Goal: Find specific page/section

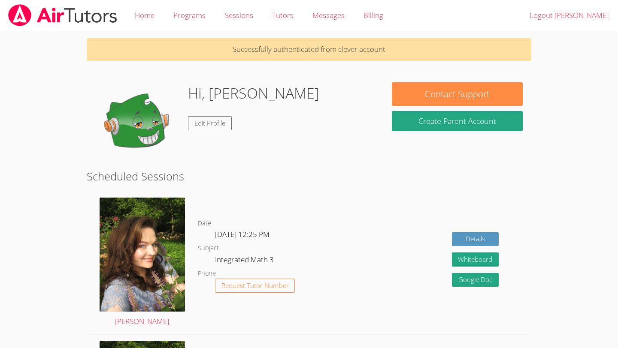
click at [202, 130] on div "Hi, [PERSON_NAME] Edit Profile" at bounding box center [253, 125] width 131 height 86
click at [202, 126] on link "Edit Profile" at bounding box center [210, 123] width 44 height 14
click at [211, 128] on link "Edit Profile" at bounding box center [210, 123] width 44 height 14
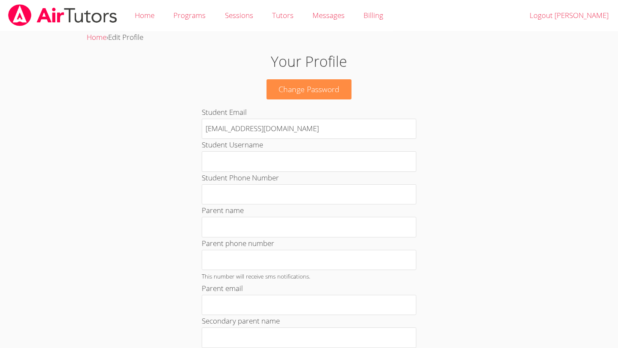
click at [130, 35] on span "Edit Profile" at bounding box center [125, 37] width 35 height 10
click at [100, 38] on link "Home" at bounding box center [97, 37] width 20 height 10
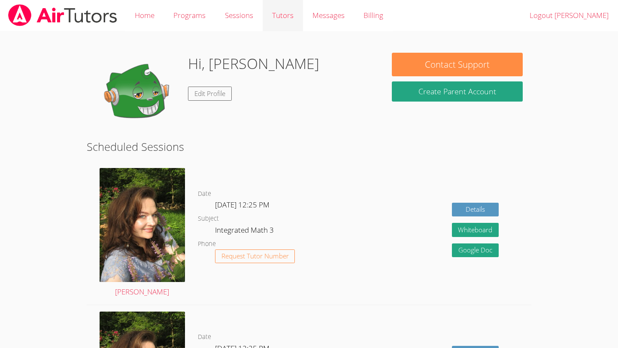
click at [287, 12] on link "Tutors" at bounding box center [283, 15] width 40 height 31
